Goal: Information Seeking & Learning: Learn about a topic

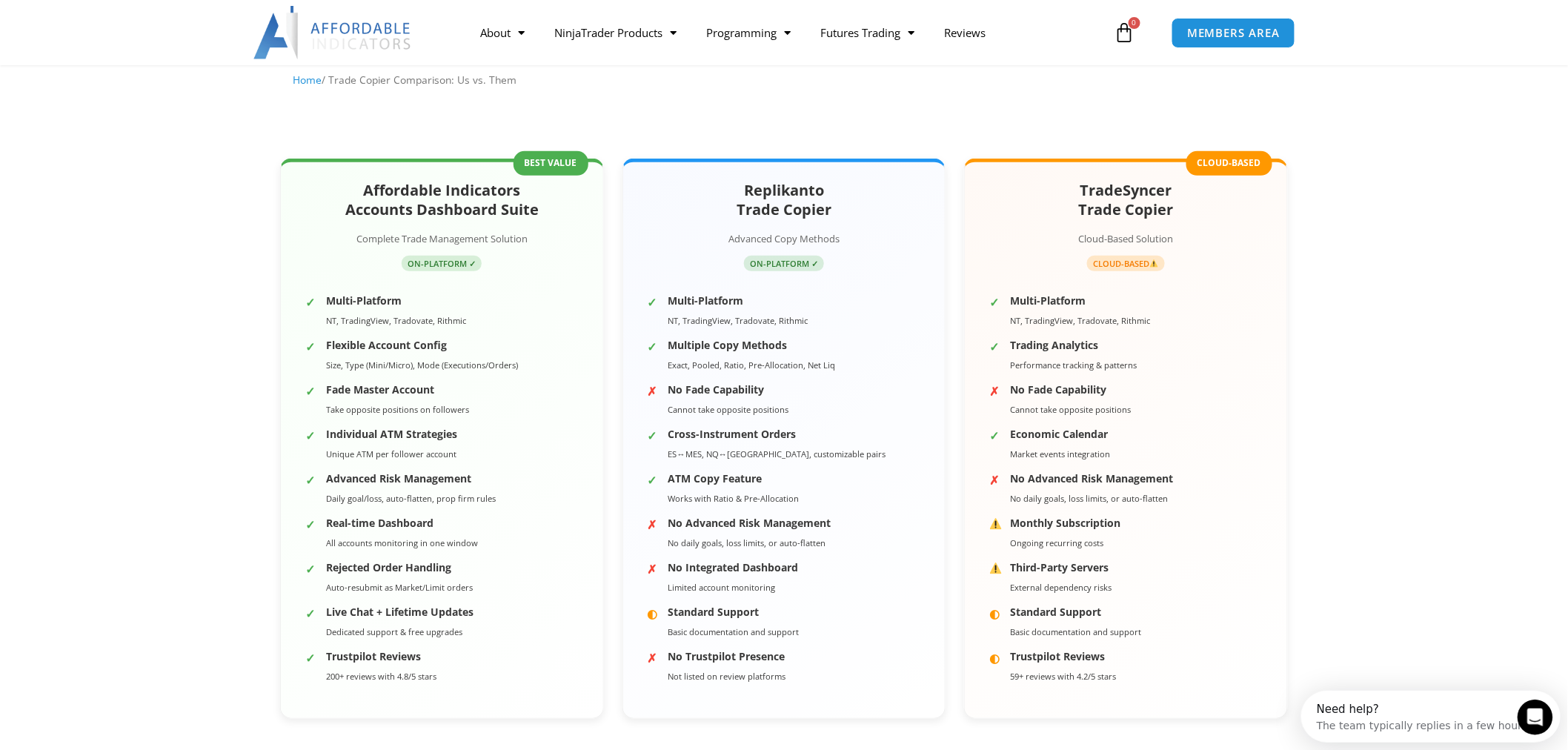
scroll to position [165, 0]
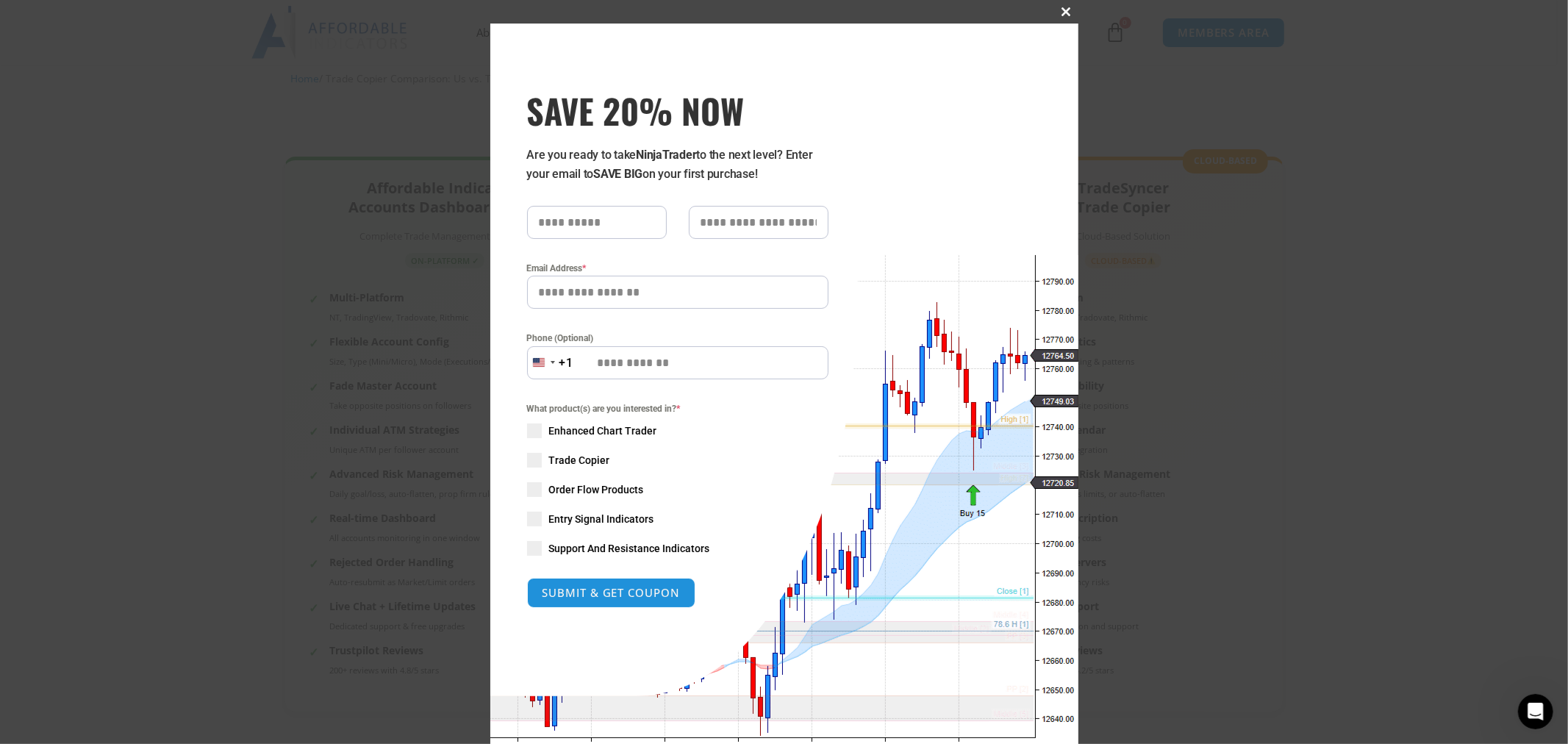
click at [1062, 9] on span at bounding box center [1066, 11] width 23 height 9
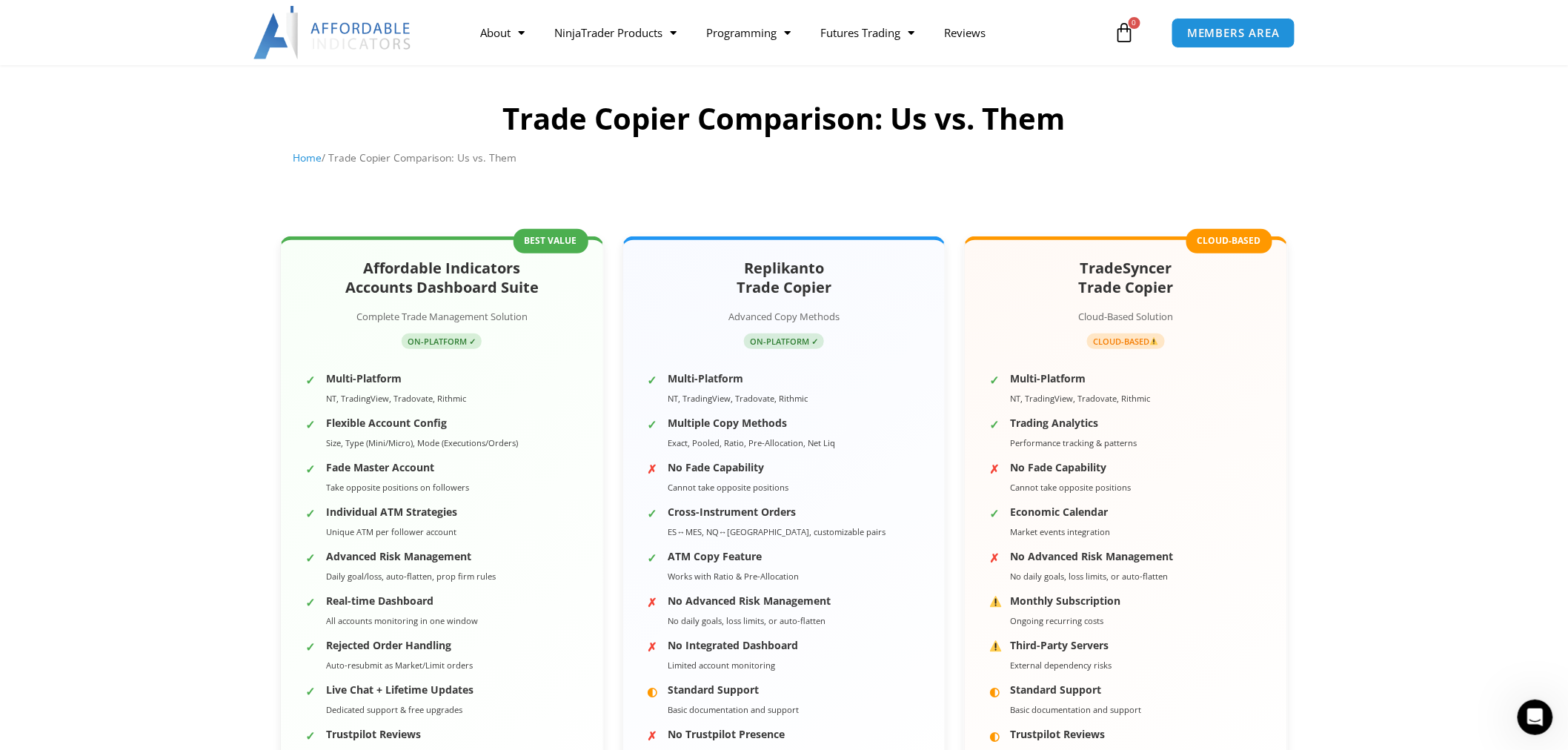
scroll to position [0, 0]
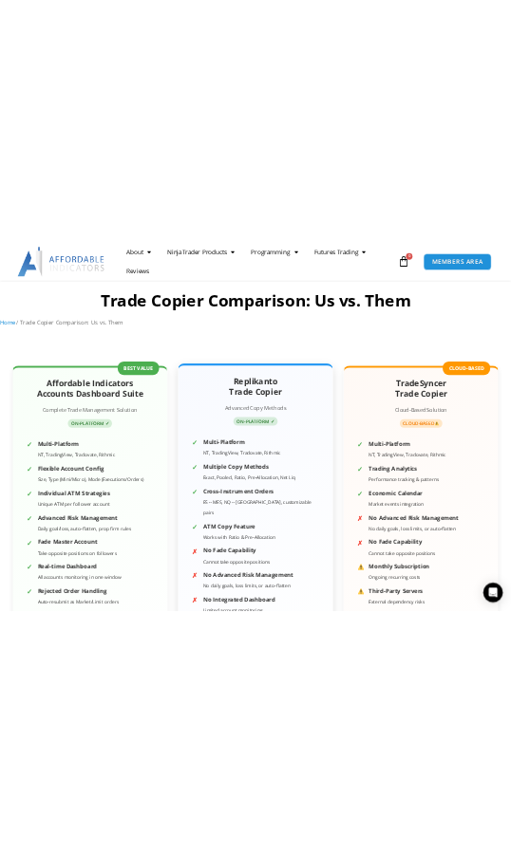
scroll to position [105, 0]
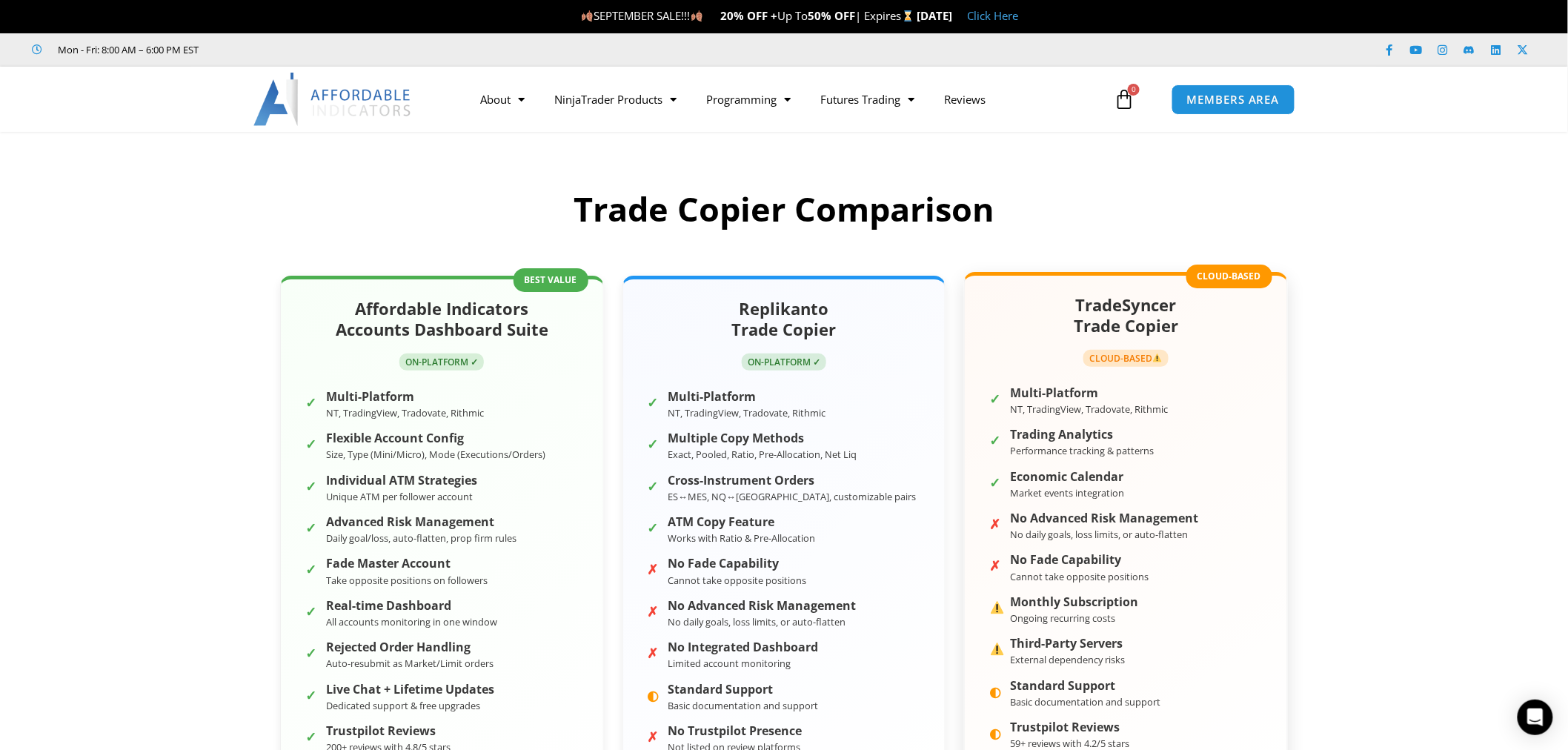
click at [1159, 357] on img at bounding box center [1157, 357] width 9 height 9
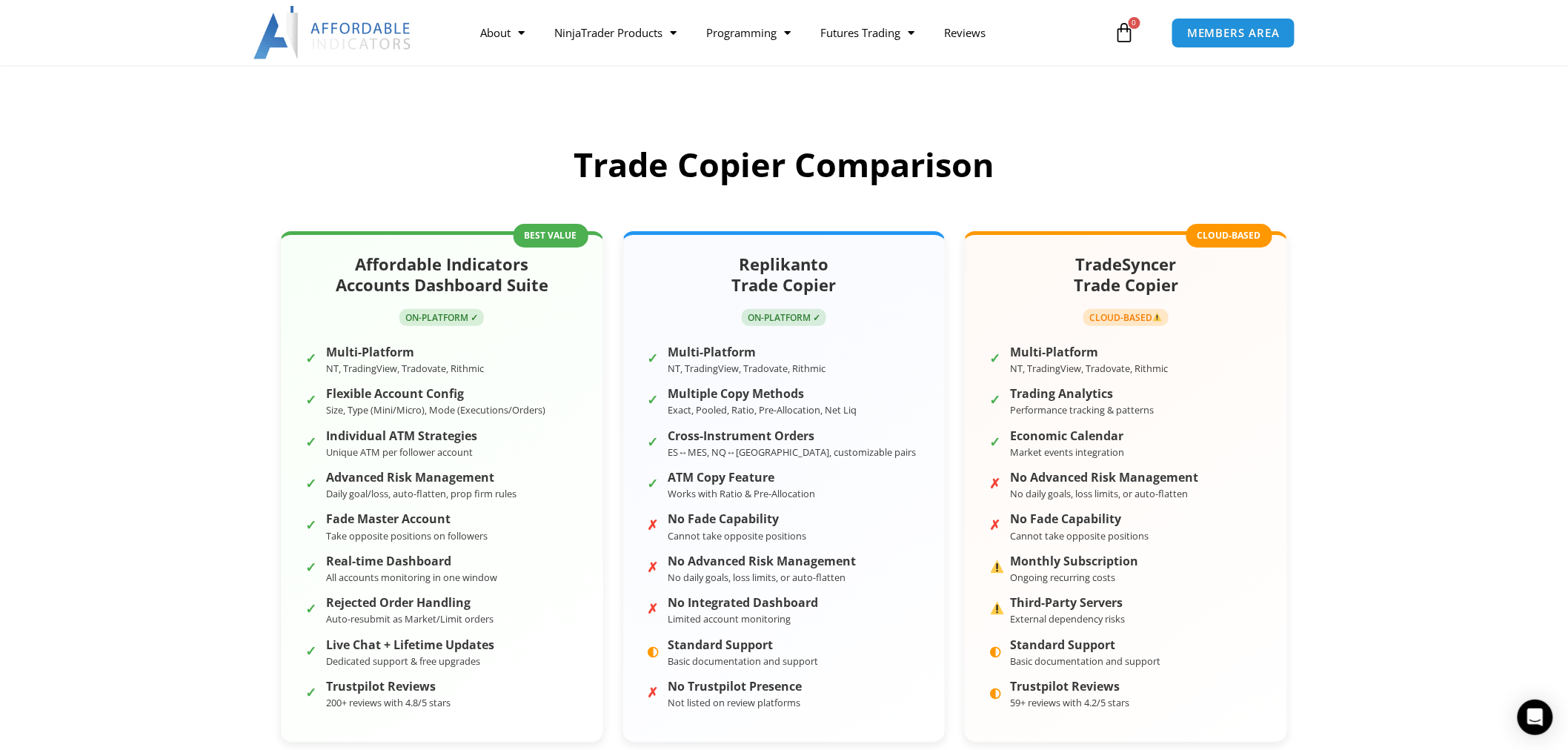
scroll to position [82, 0]
